Goal: Register for event/course

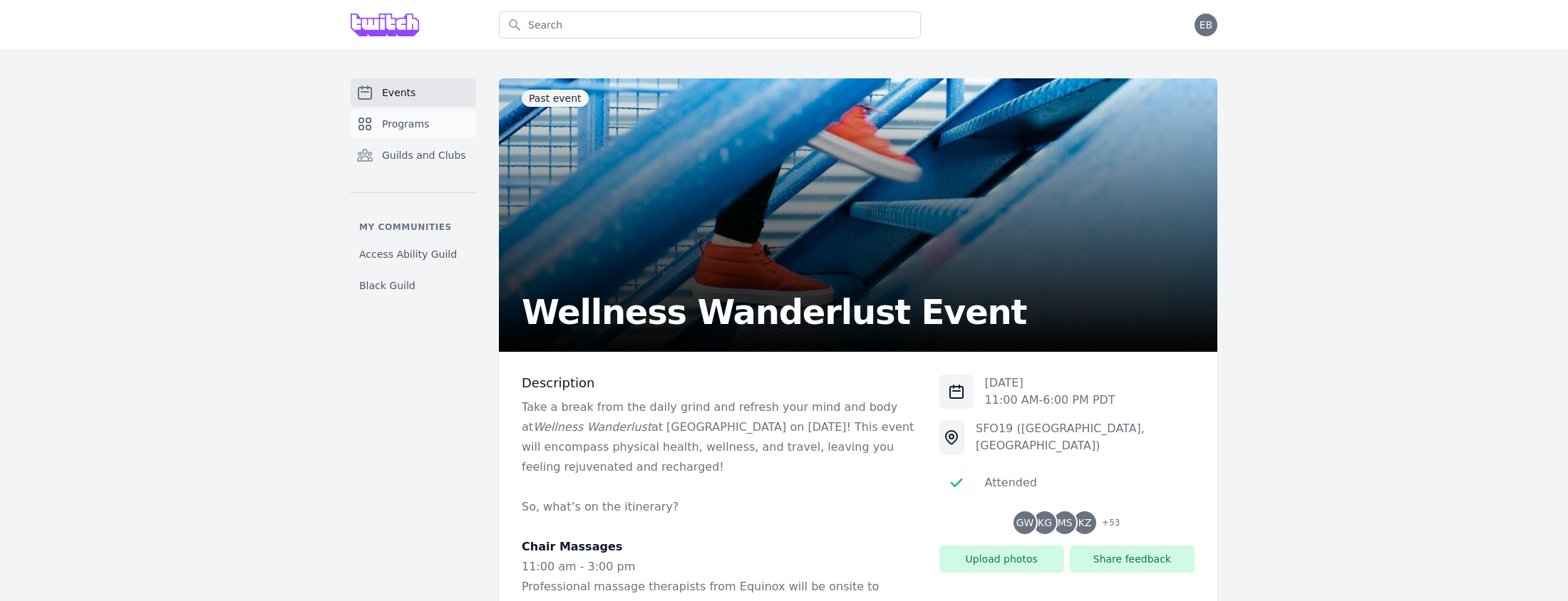
click at [392, 128] on span "Programs" at bounding box center [405, 124] width 47 height 14
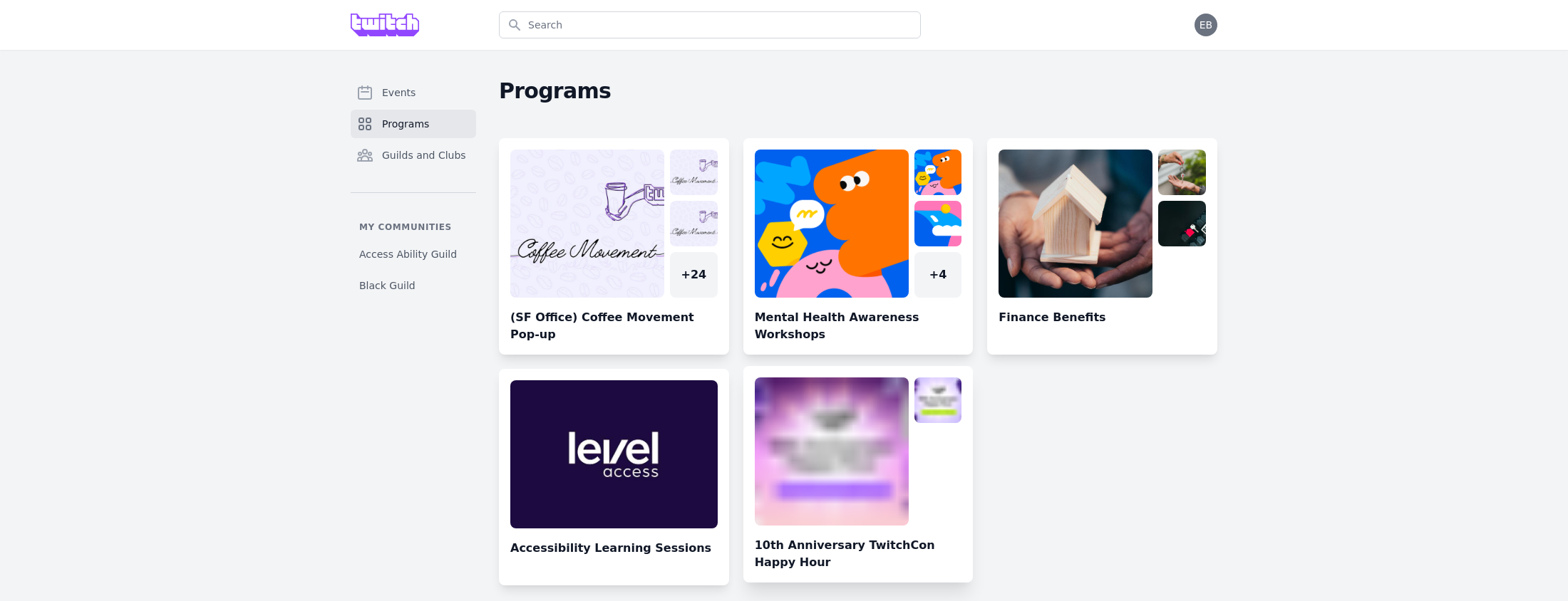
click at [935, 468] on link at bounding box center [858, 480] width 230 height 205
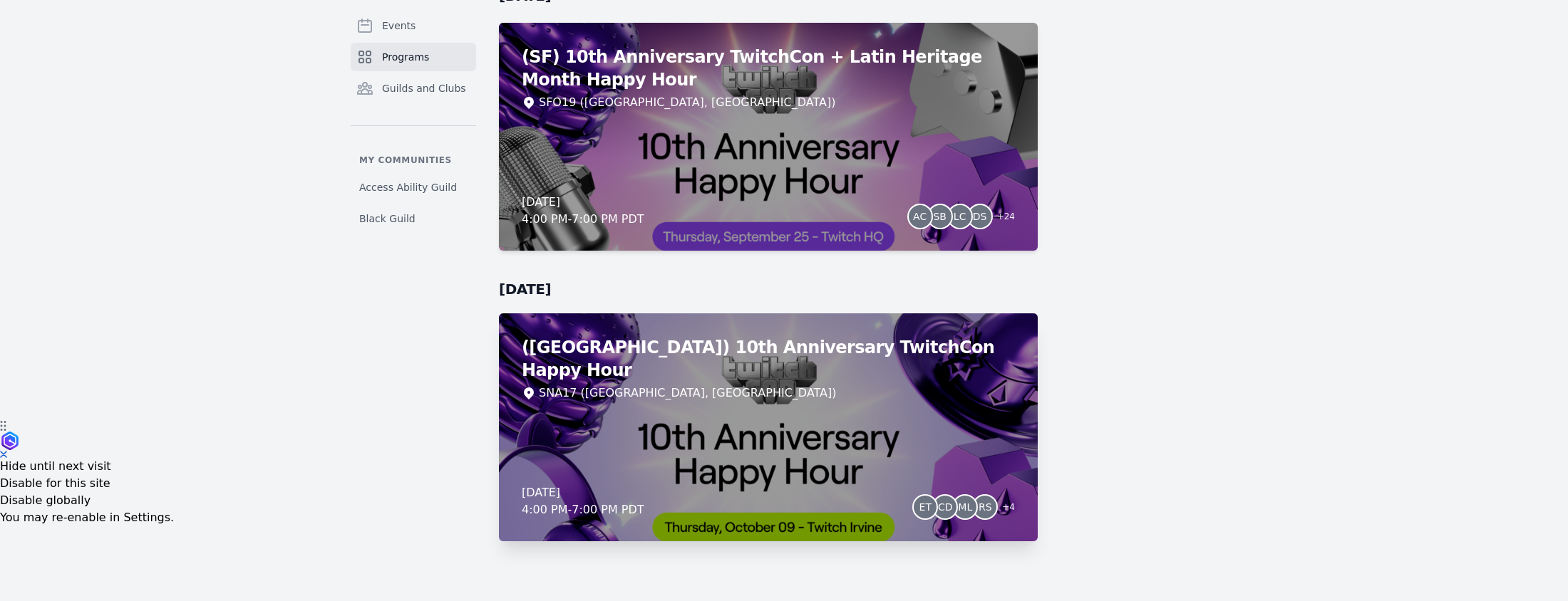
scroll to position [128, 0]
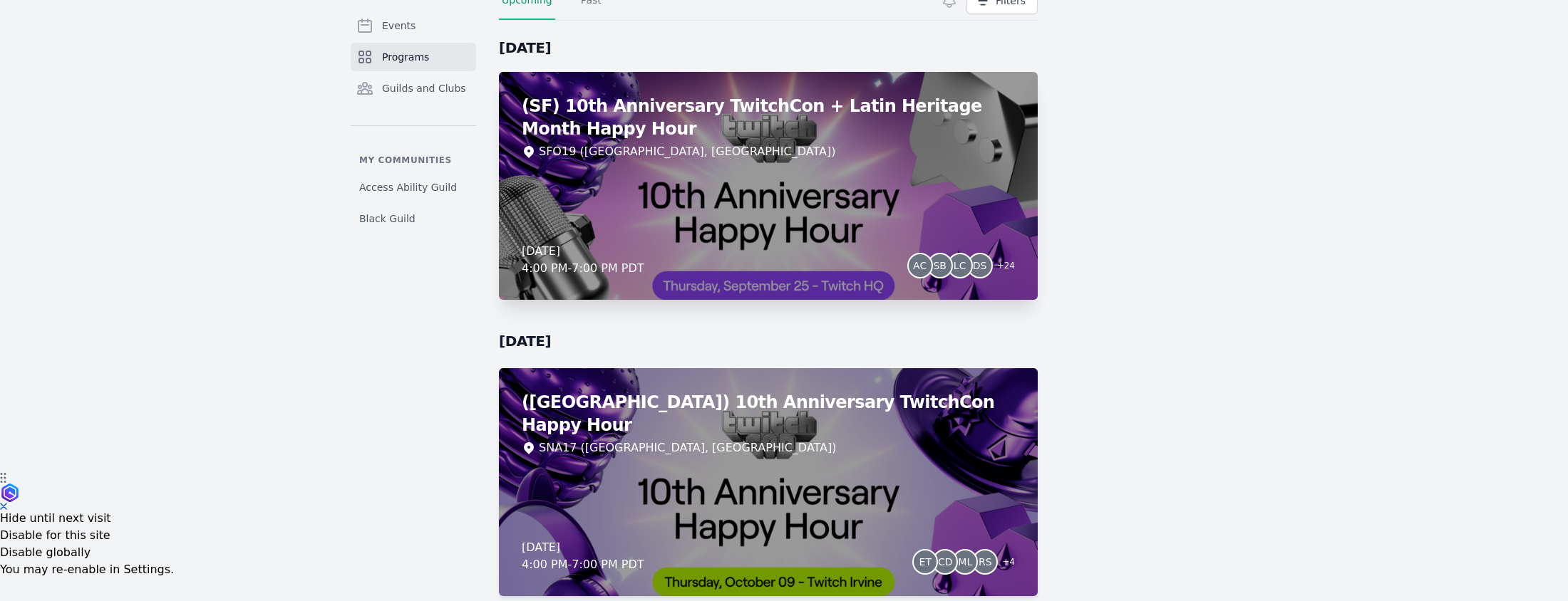
click at [814, 161] on div "(SF) 10th Anniversary TwitchCon + Latin Heritage Month Happy Hour SFO19 ([GEOGR…" at bounding box center [769, 186] width 539 height 228
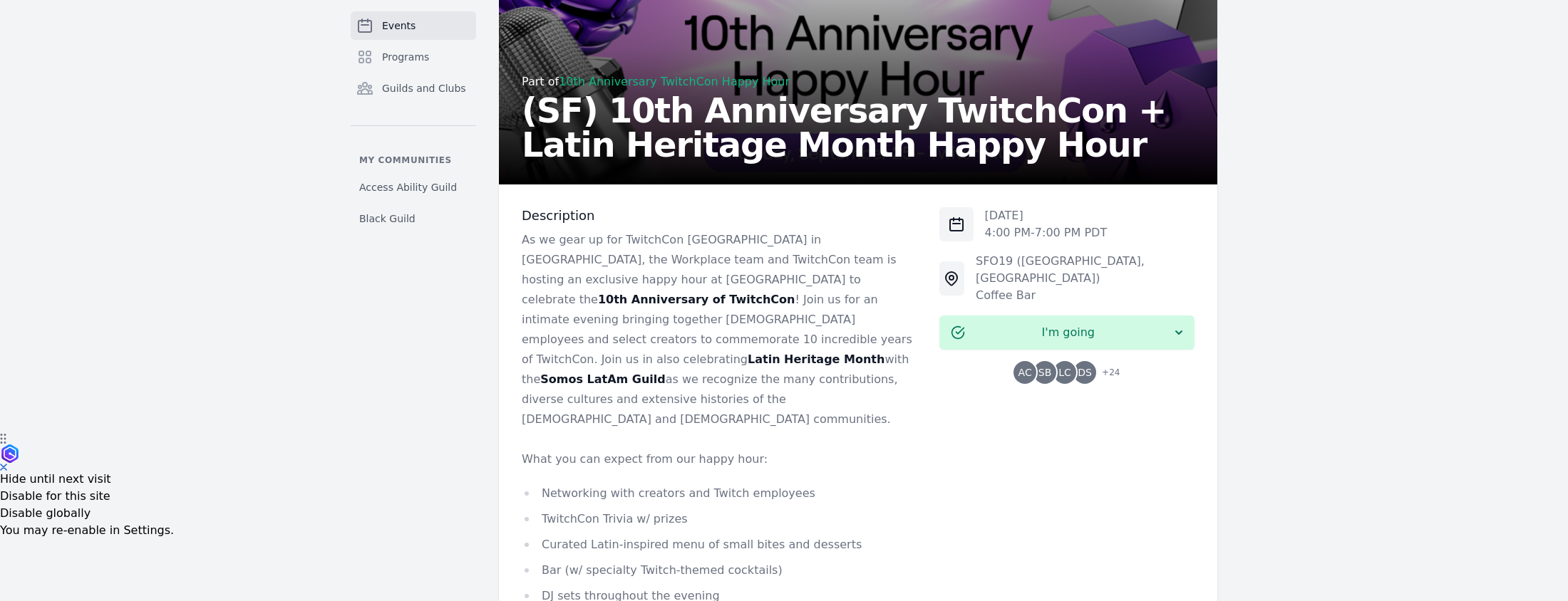
scroll to position [182, 0]
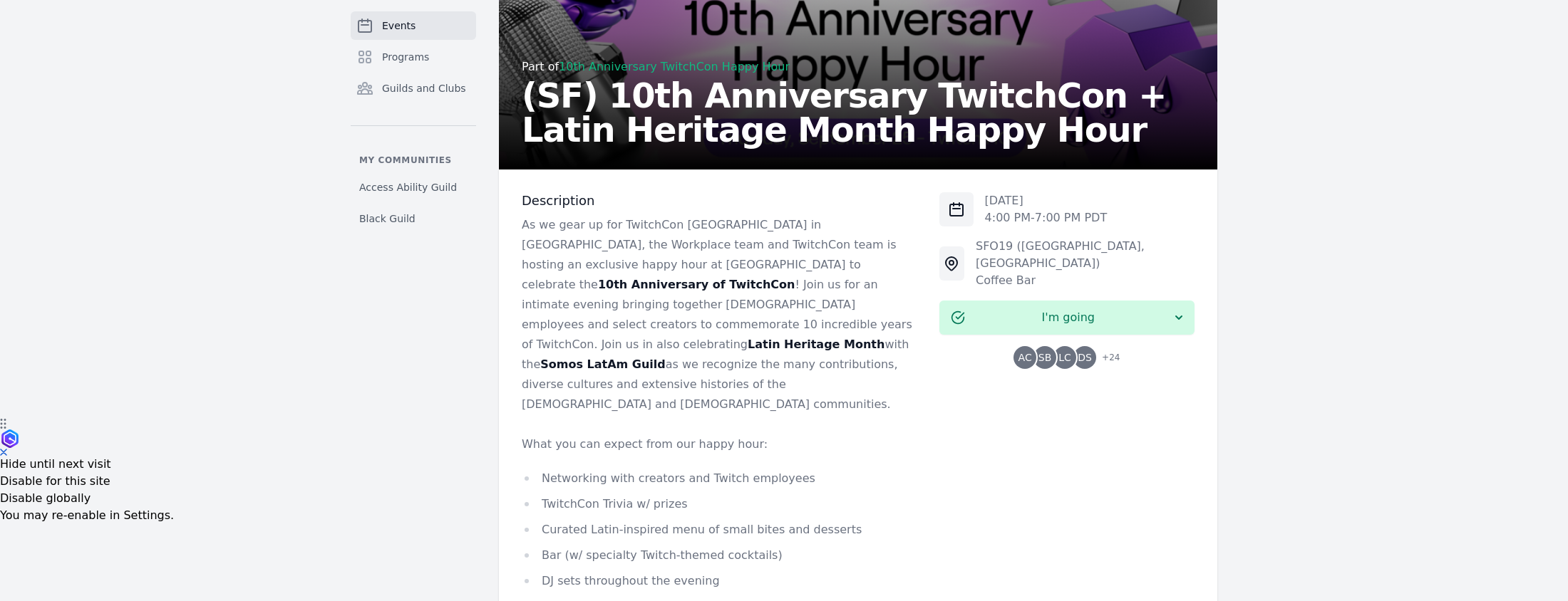
click at [1115, 349] on span "+ 24" at bounding box center [1107, 359] width 26 height 20
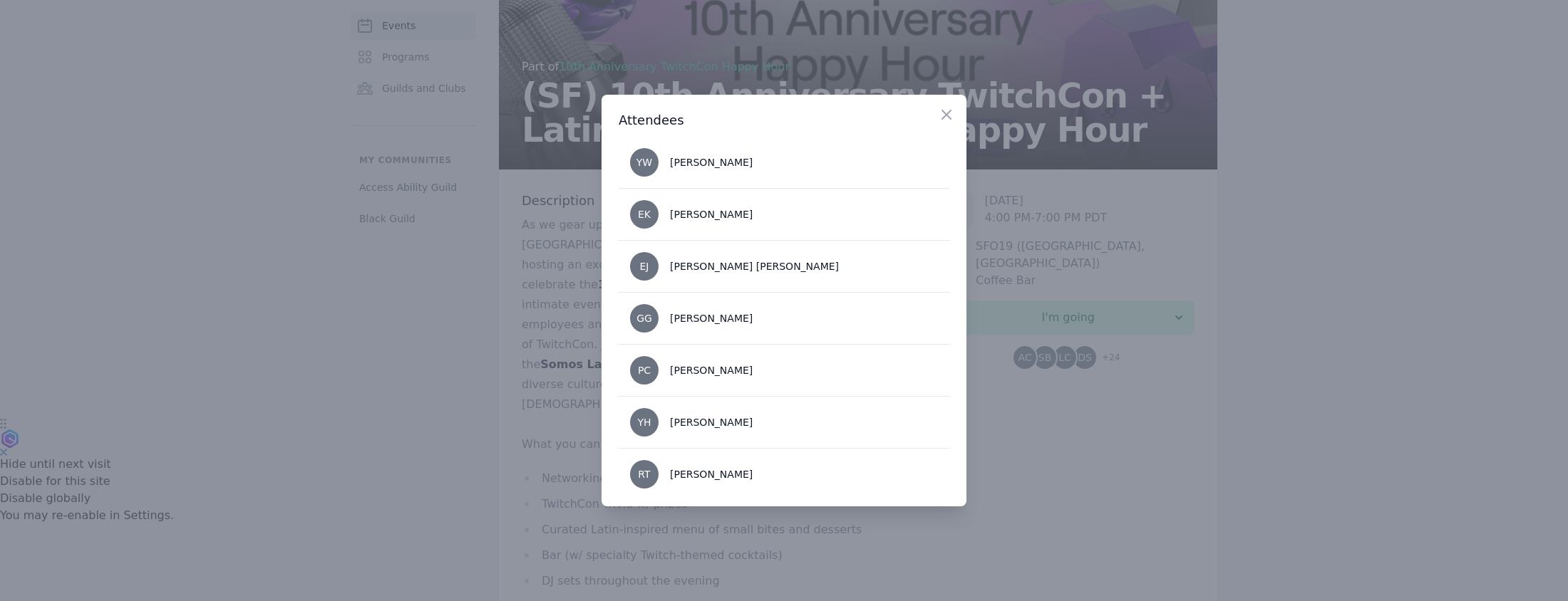
scroll to position [805, 0]
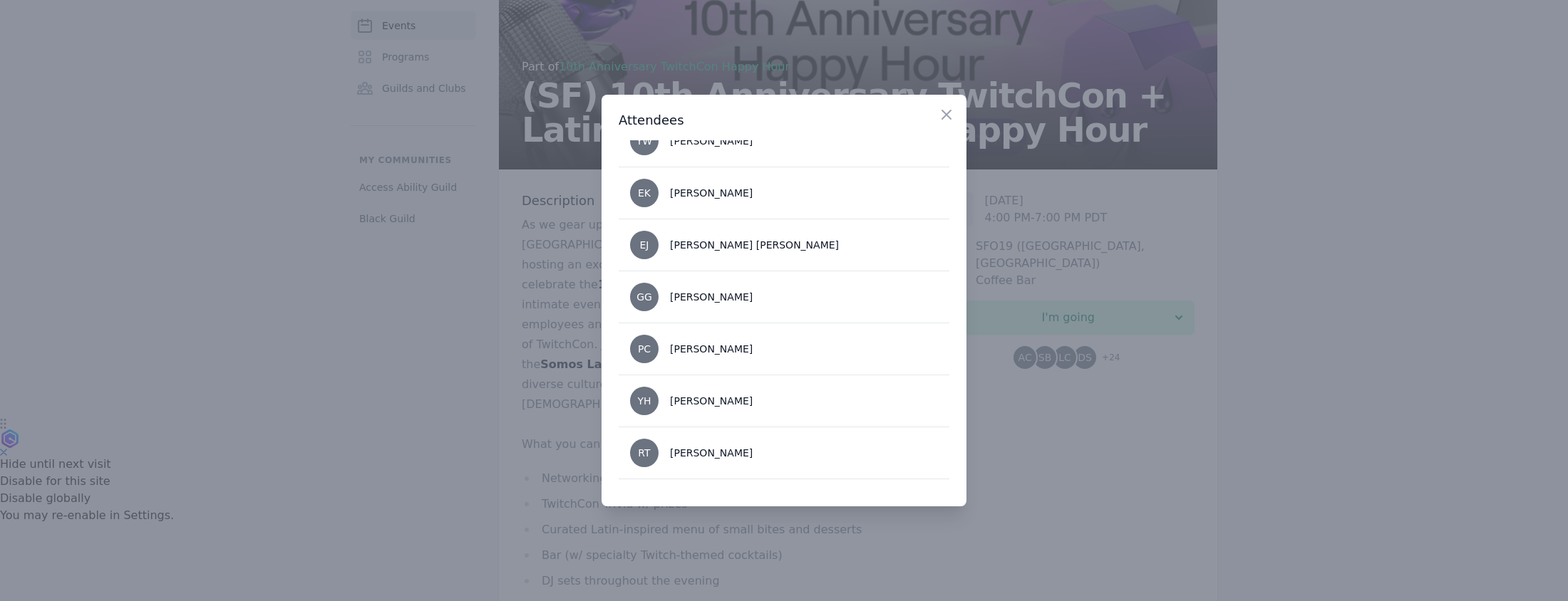
click at [429, 435] on div at bounding box center [784, 300] width 1568 height 601
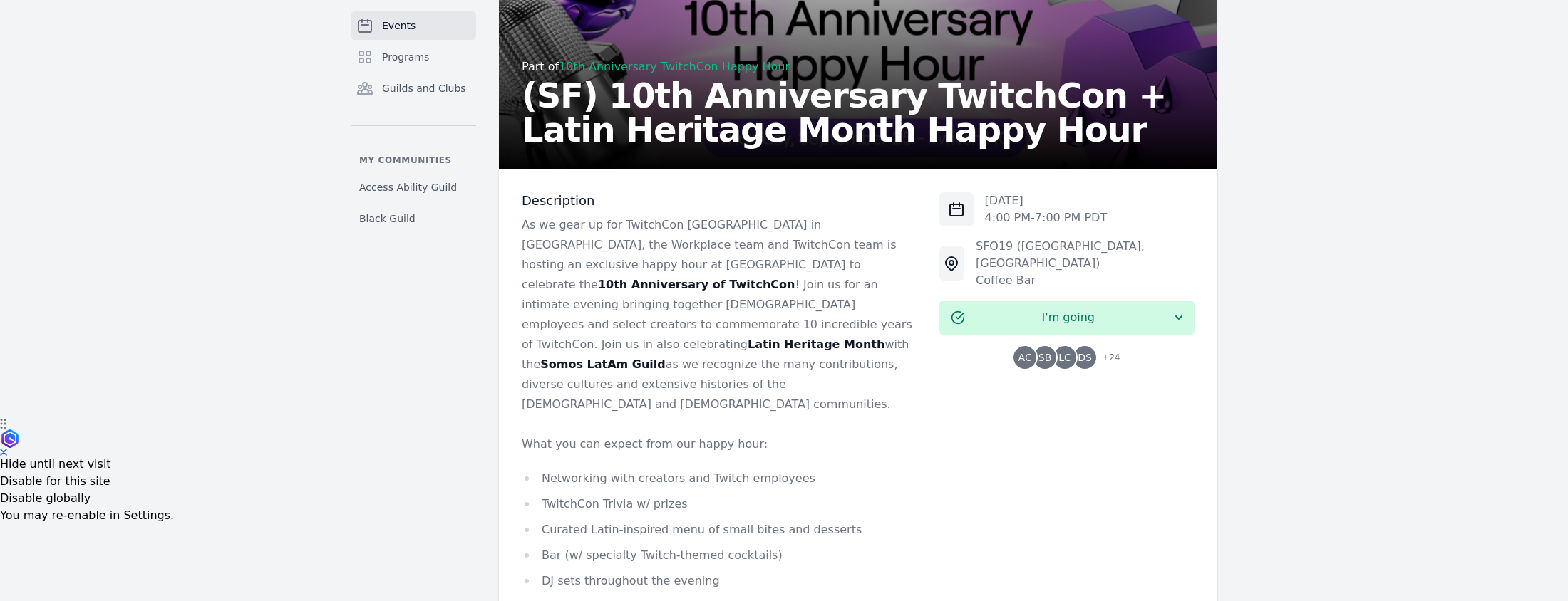
scroll to position [483, 0]
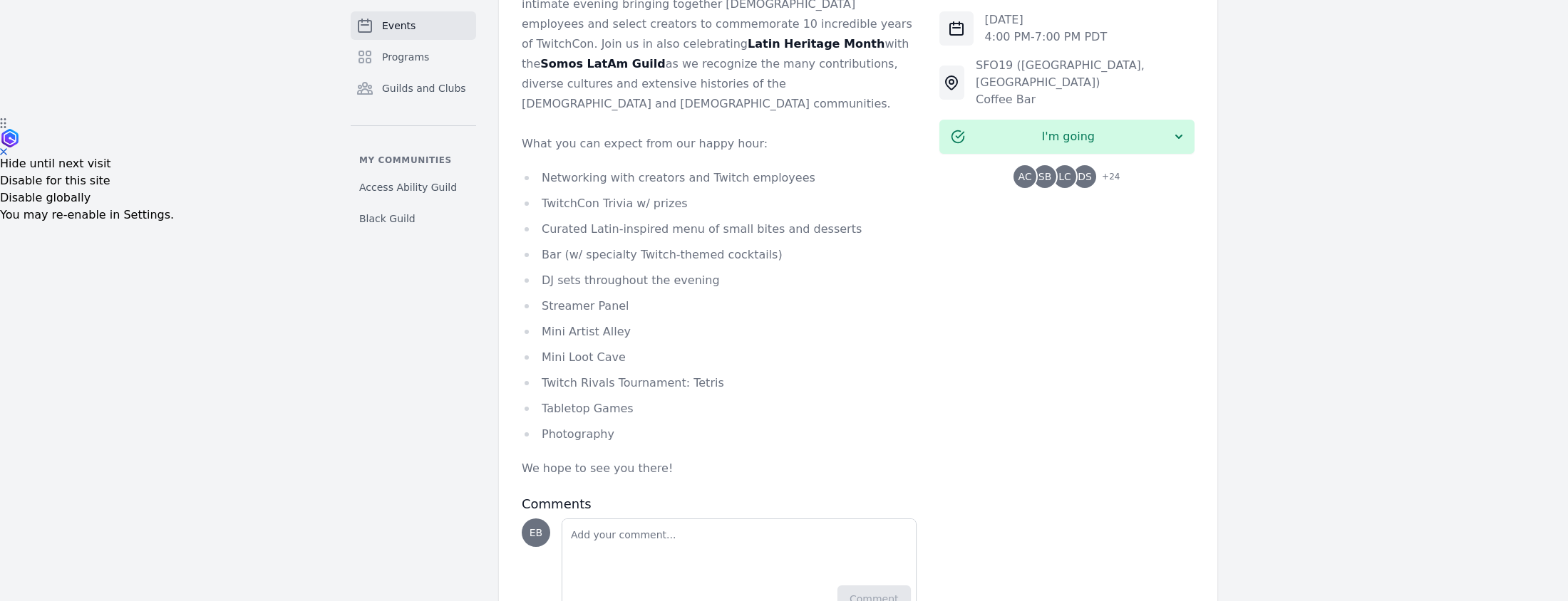
click at [691, 271] on li "DJ sets throughout the evening" at bounding box center [719, 281] width 395 height 20
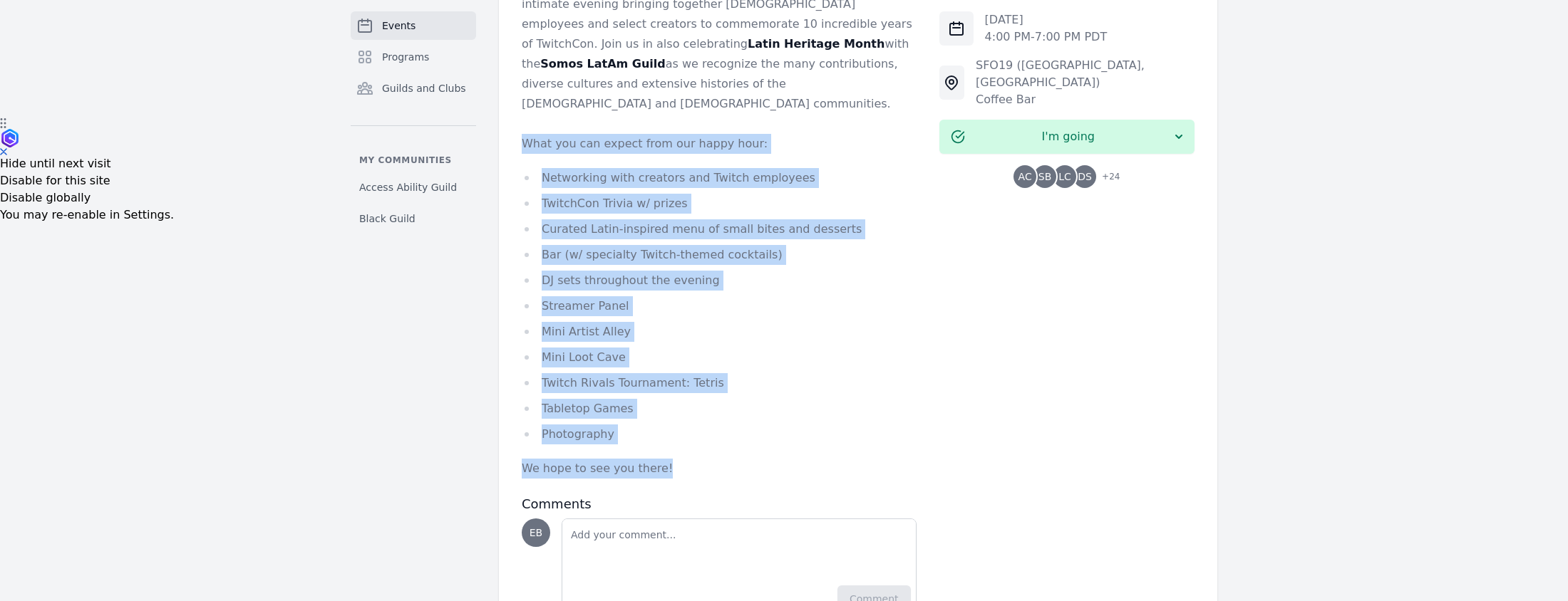
drag, startPoint x: 522, startPoint y: 106, endPoint x: 678, endPoint y: 427, distance: 356.9
click at [678, 427] on div "As we gear up for TwitchCon [GEOGRAPHIC_DATA] in [GEOGRAPHIC_DATA], the Workpla…" at bounding box center [719, 196] width 395 height 564
copy div "What you can expect from our happy hour: Networking with creators and Twitch em…"
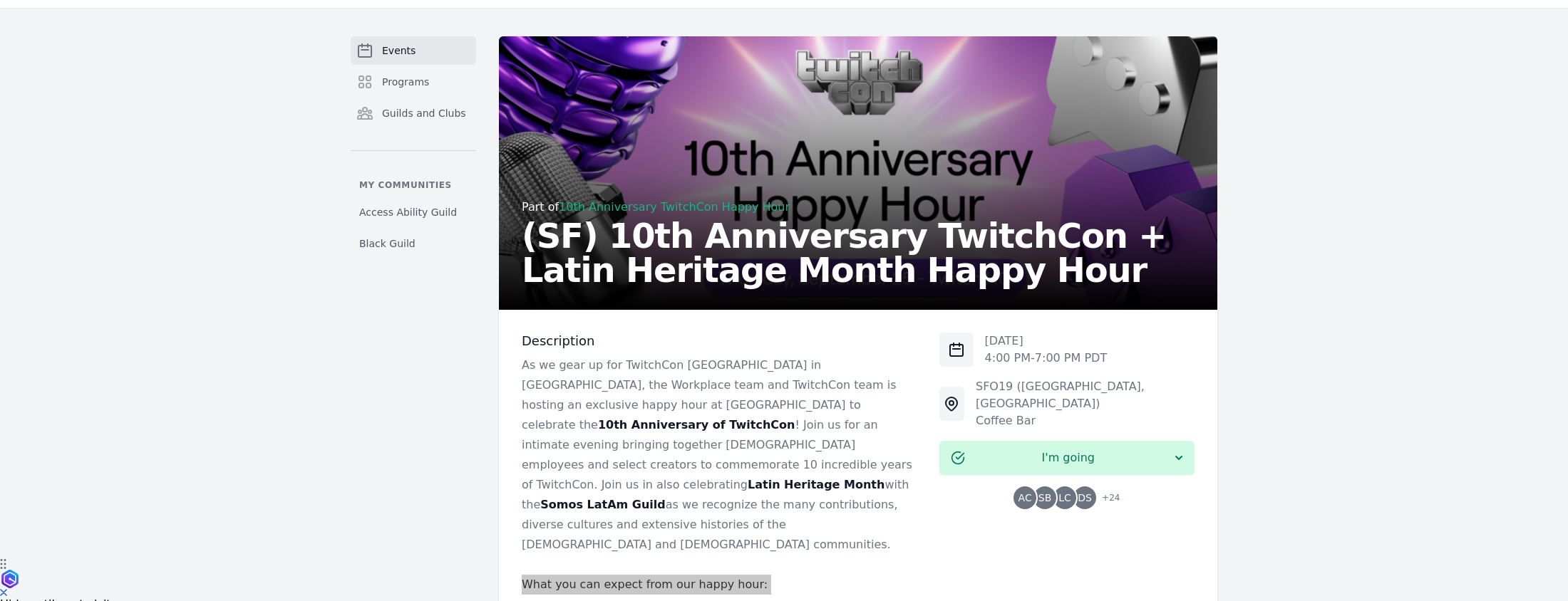
scroll to position [0, 0]
